Goal: Task Accomplishment & Management: Use online tool/utility

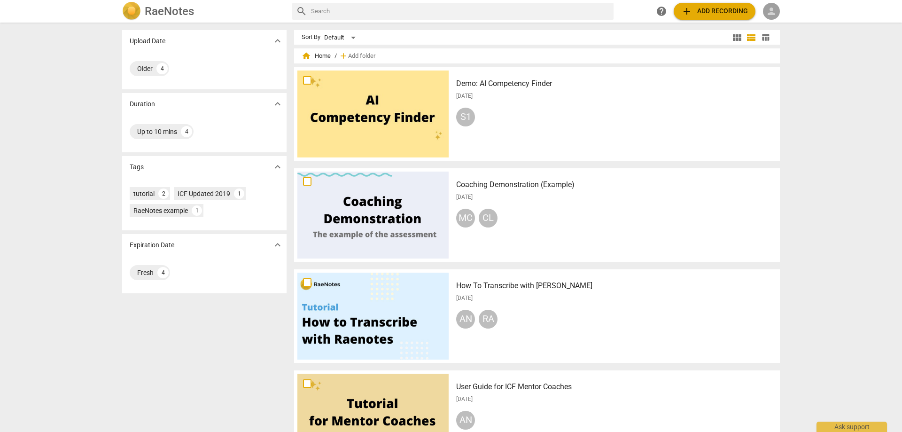
click at [775, 11] on span "person" at bounding box center [771, 11] width 11 height 11
click at [783, 22] on li "Login" at bounding box center [780, 22] width 34 height 23
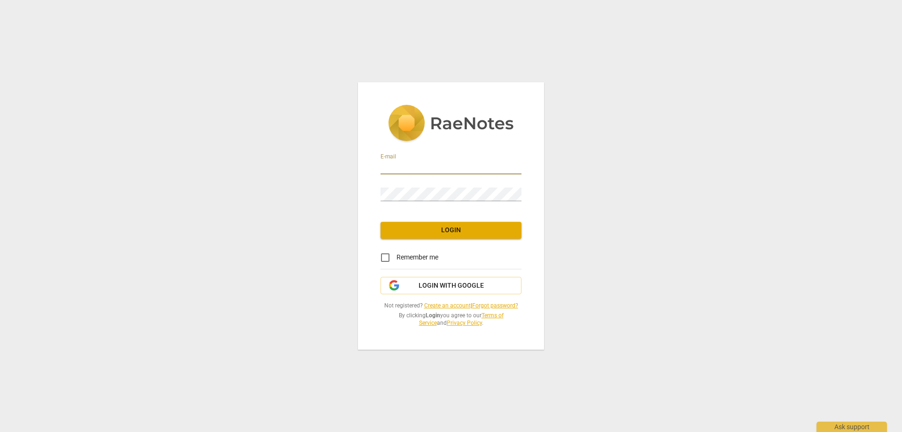
click at [390, 163] on input "email" at bounding box center [451, 168] width 141 height 14
type input "[EMAIL_ADDRESS][DOMAIN_NAME]"
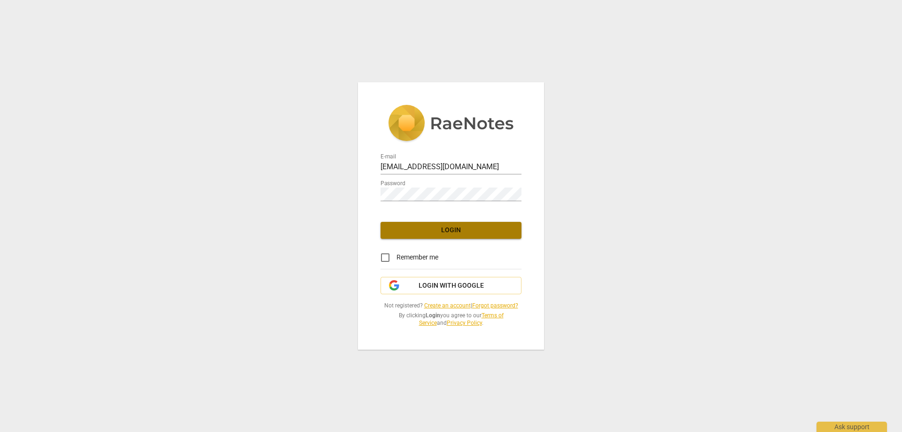
click at [454, 231] on span "Login" at bounding box center [451, 230] width 126 height 9
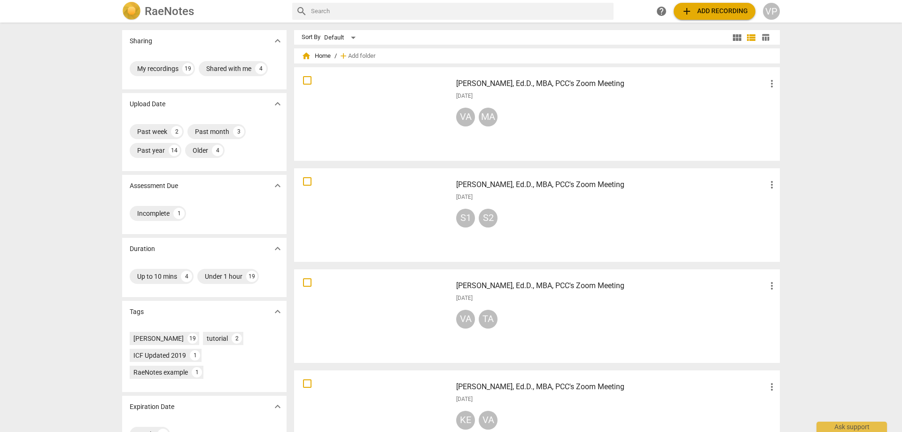
click at [334, 226] on div at bounding box center [372, 215] width 151 height 87
click at [345, 105] on div at bounding box center [372, 113] width 151 height 87
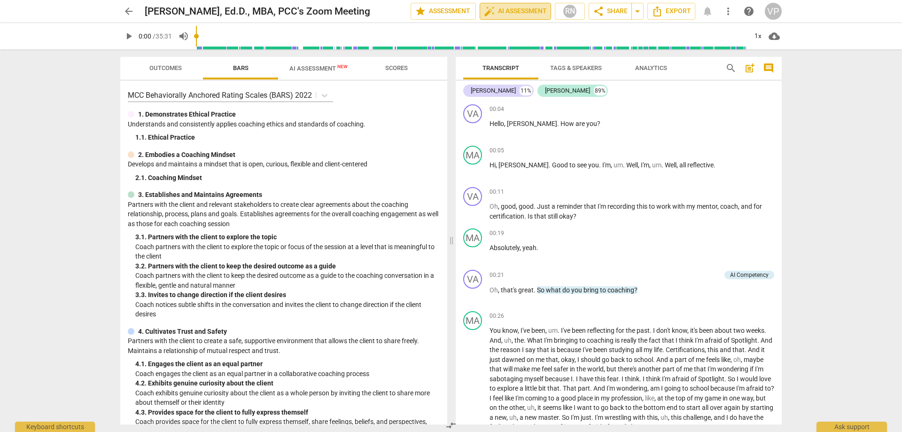
click at [507, 16] on span "auto_fix_high AI Assessment" at bounding box center [515, 11] width 63 height 11
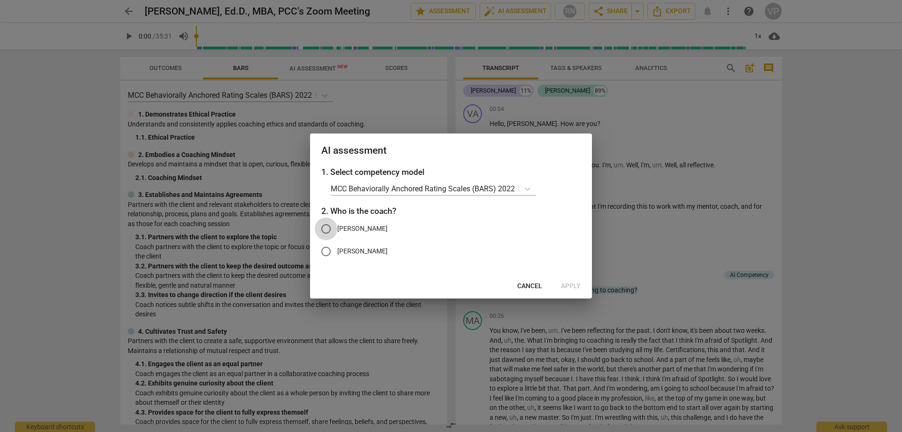
click at [323, 232] on input "[PERSON_NAME]" at bounding box center [326, 229] width 23 height 23
radio input "true"
click at [574, 287] on span "Apply" at bounding box center [571, 286] width 20 height 9
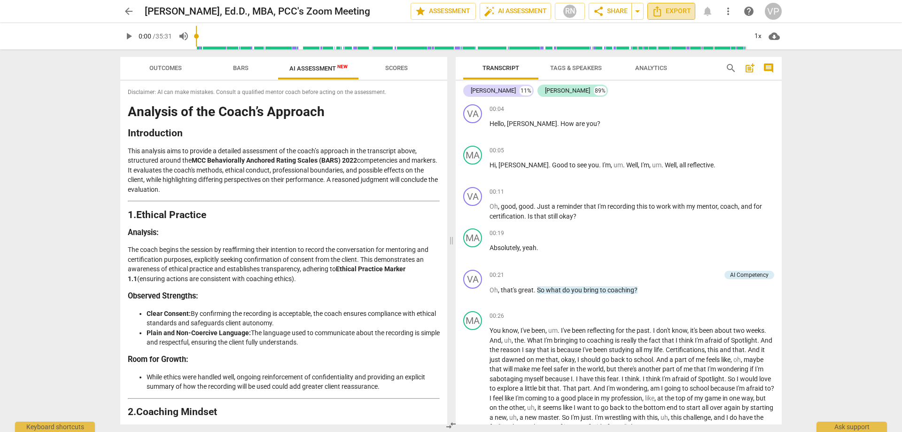
click at [682, 10] on span "Export" at bounding box center [671, 11] width 39 height 11
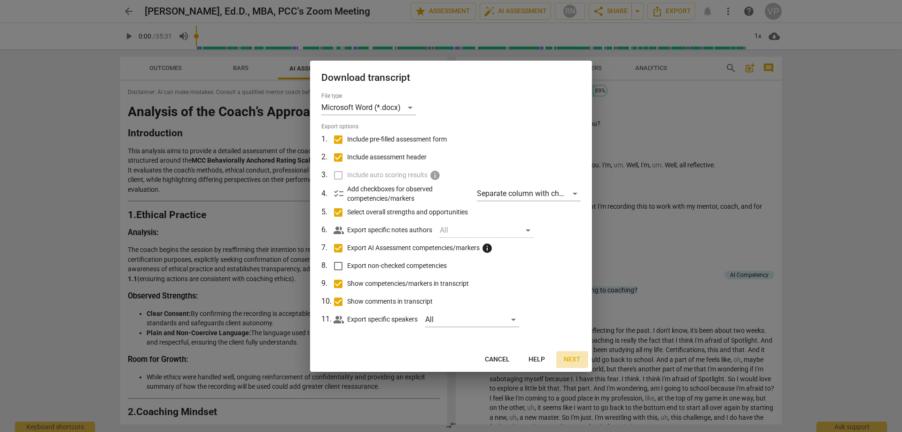
click at [570, 358] on span "Next" at bounding box center [572, 359] width 17 height 9
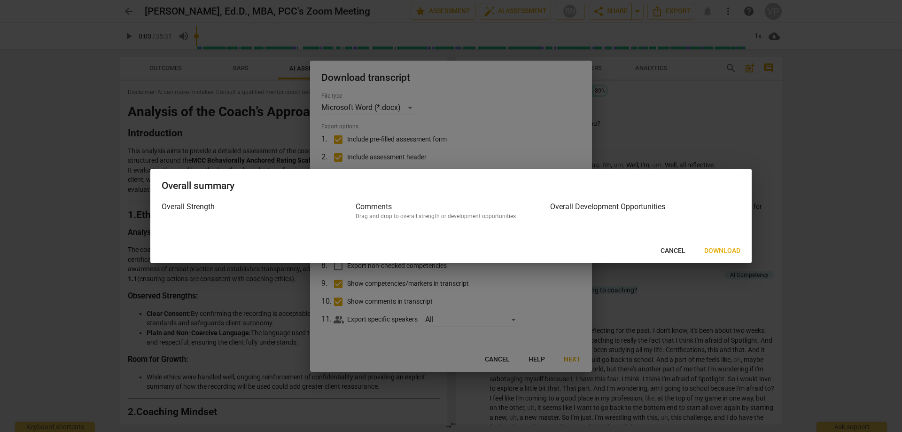
click at [722, 249] on span "Download" at bounding box center [722, 250] width 36 height 9
